Goal: Information Seeking & Learning: Get advice/opinions

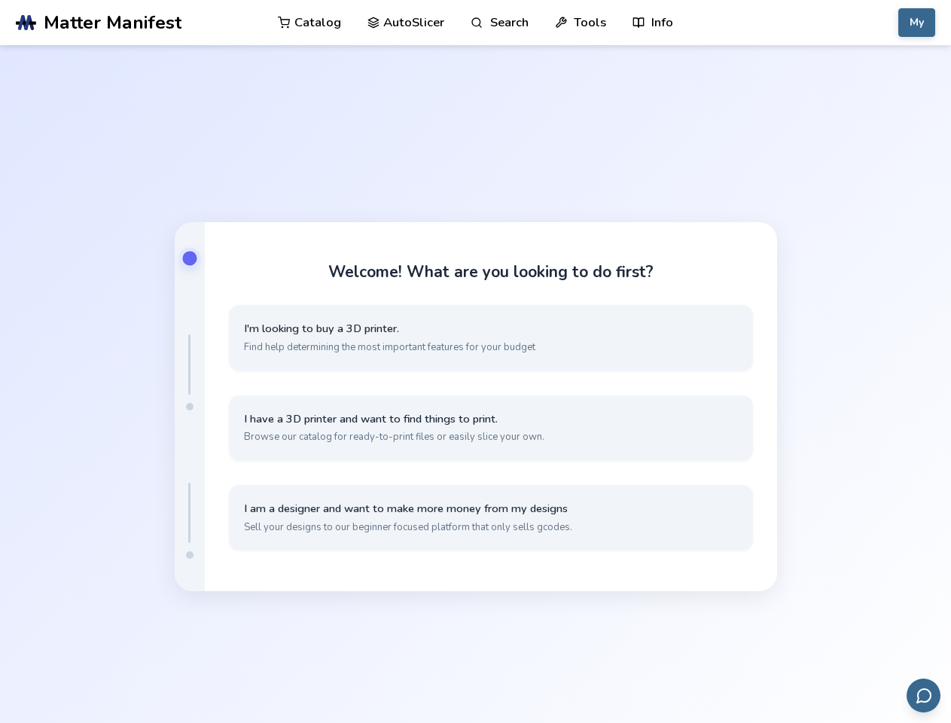
click at [499, 23] on link "Search" at bounding box center [499, 22] width 57 height 45
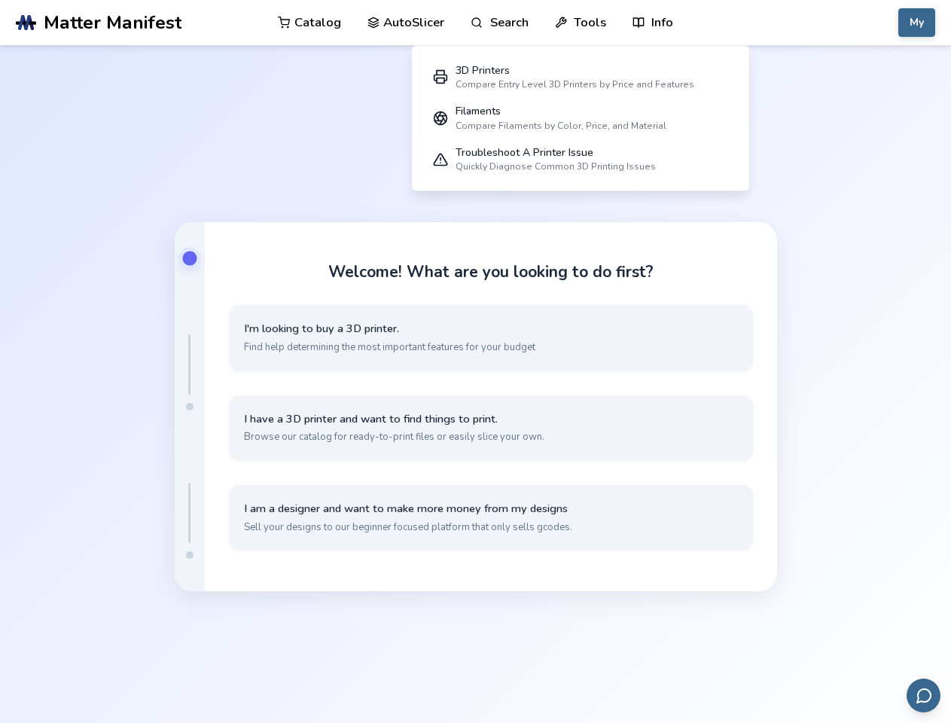
click at [580, 23] on link "Tools" at bounding box center [580, 22] width 51 height 45
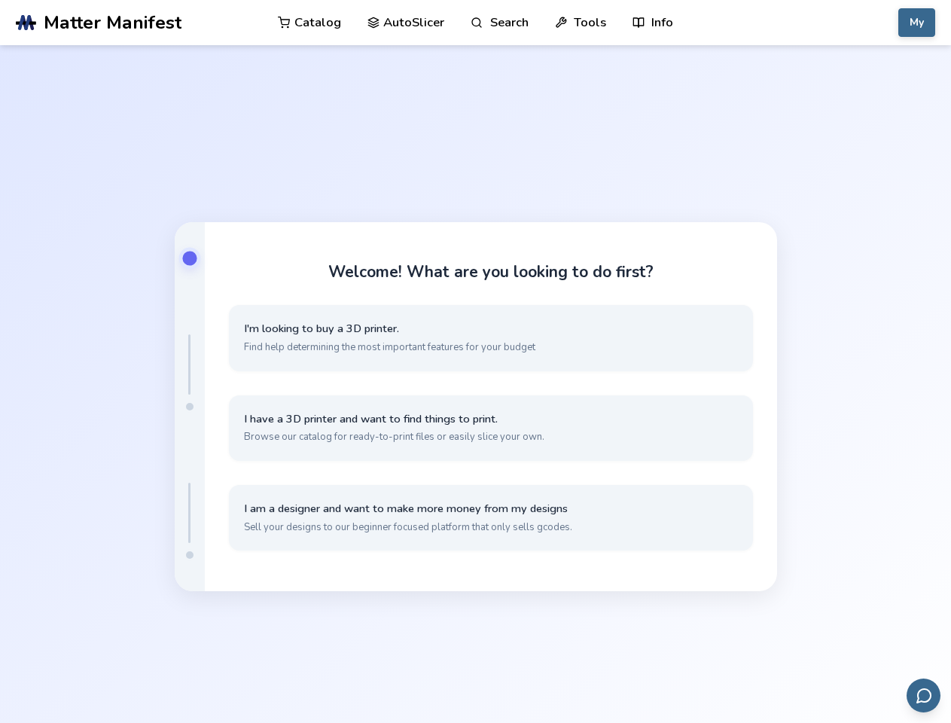
click at [653, 23] on link "Info" at bounding box center [652, 22] width 41 height 45
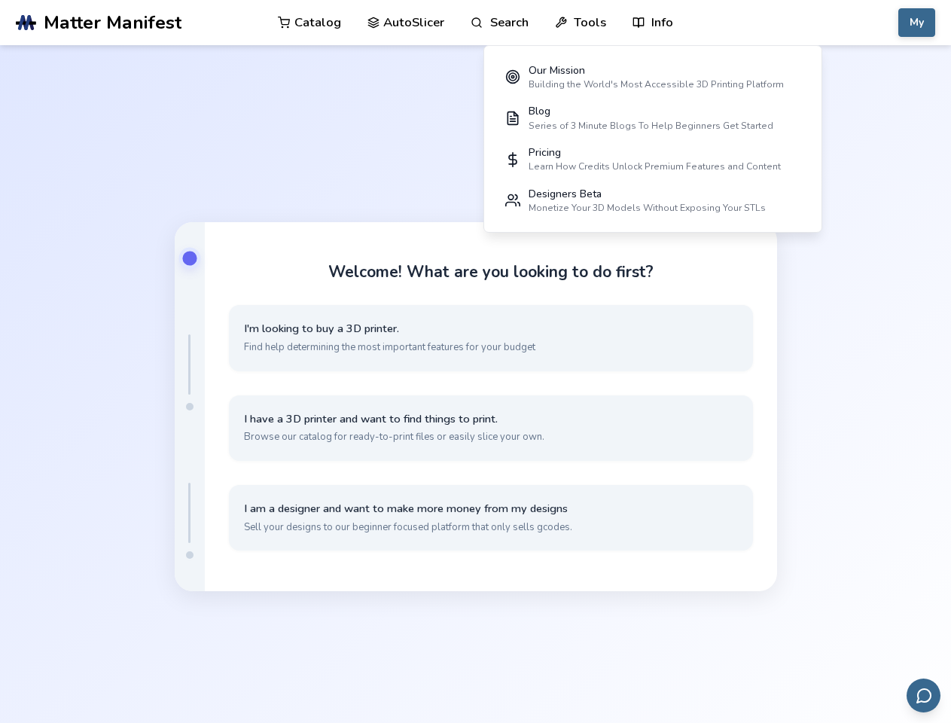
click at [916, 23] on button "My" at bounding box center [916, 22] width 37 height 29
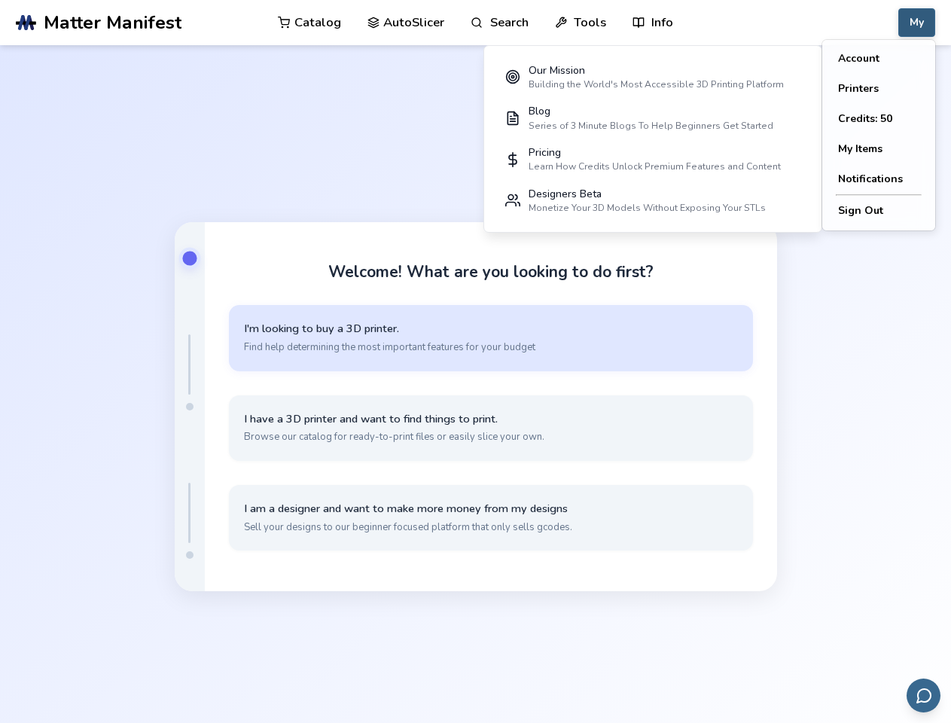
click at [491, 337] on button "I'm looking to buy a 3D printer. Find help determining the most important featu…" at bounding box center [491, 337] width 524 height 65
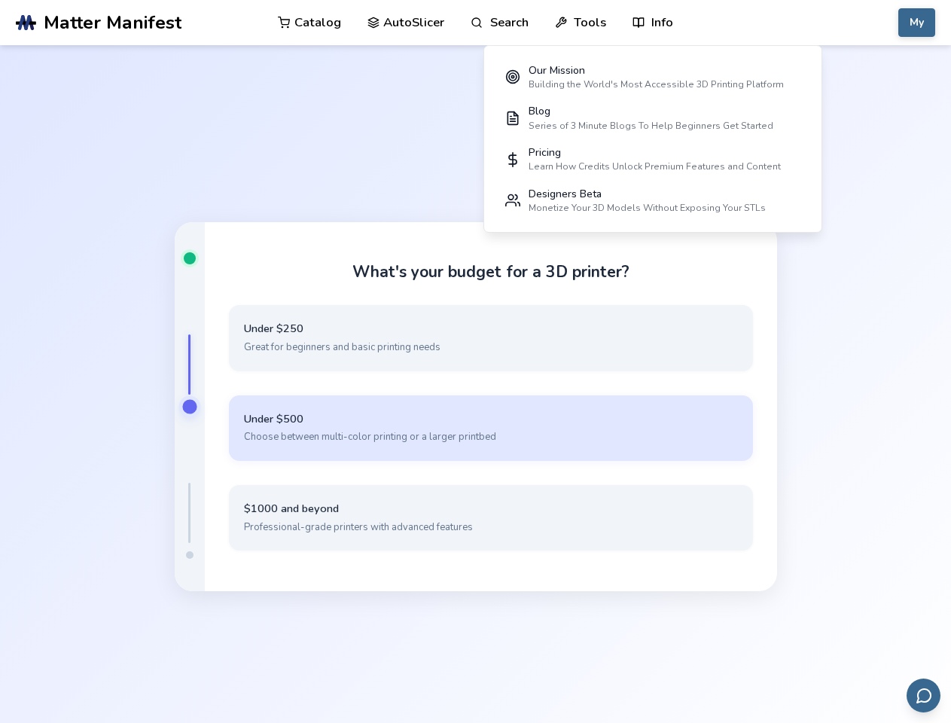
click at [491, 428] on button "Under $500 Choose between multi-color printing or a larger printbed" at bounding box center [491, 427] width 524 height 65
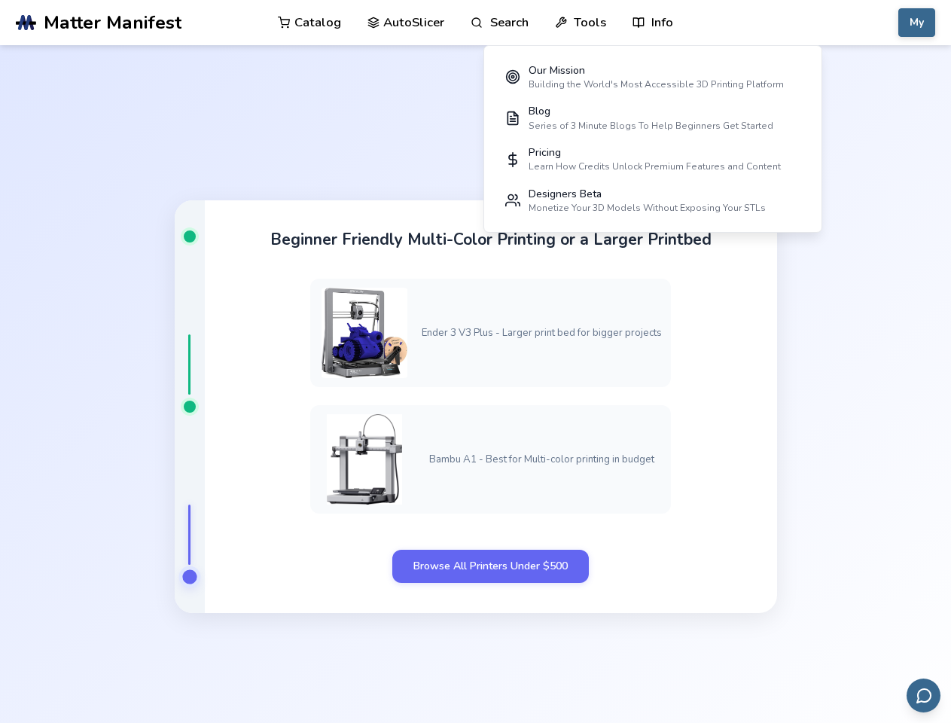
click at [491, 517] on div "Beginner Friendly Multi-Color Printing or a Larger Printbed Ender 3 V3 Plus - L…" at bounding box center [491, 406] width 572 height 413
click at [923, 695] on icon "Send feedback via email" at bounding box center [924, 696] width 18 height 18
